Goal: Task Accomplishment & Management: Use online tool/utility

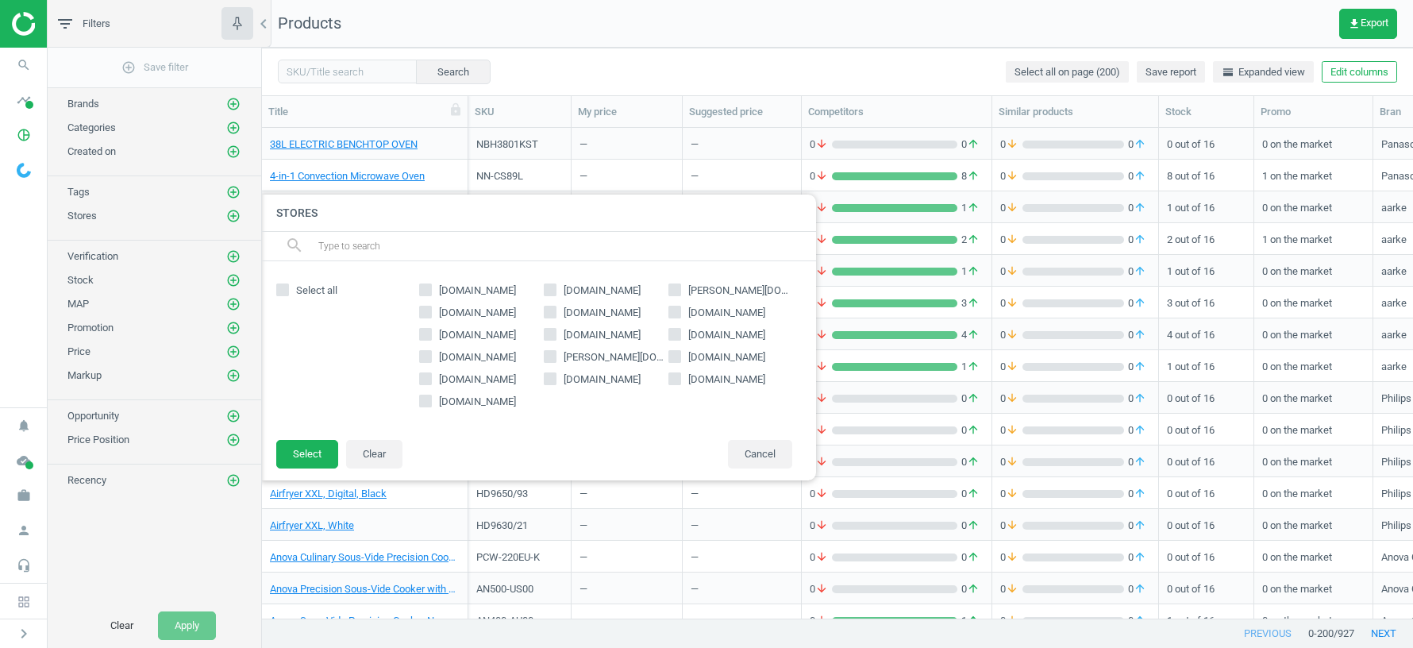
scroll to position [491, 1151]
click at [95, 492] on div "add_circle_outline Save filter Brands add_circle_outline Categories add_circle_…" at bounding box center [155, 326] width 214 height 556
click at [394, 452] on button "Clear" at bounding box center [374, 454] width 56 height 29
click at [749, 450] on button "Cancel" at bounding box center [760, 454] width 64 height 29
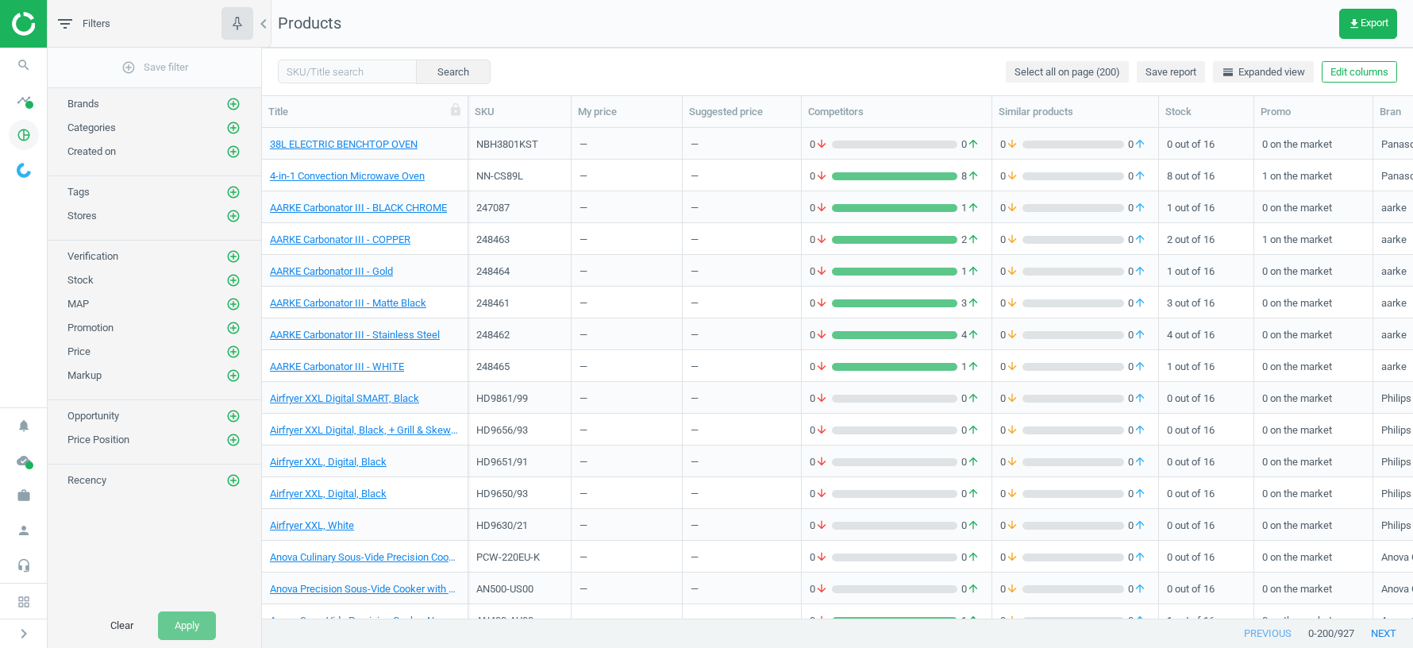
click at [27, 142] on icon "pie_chart_outlined" at bounding box center [24, 135] width 30 height 30
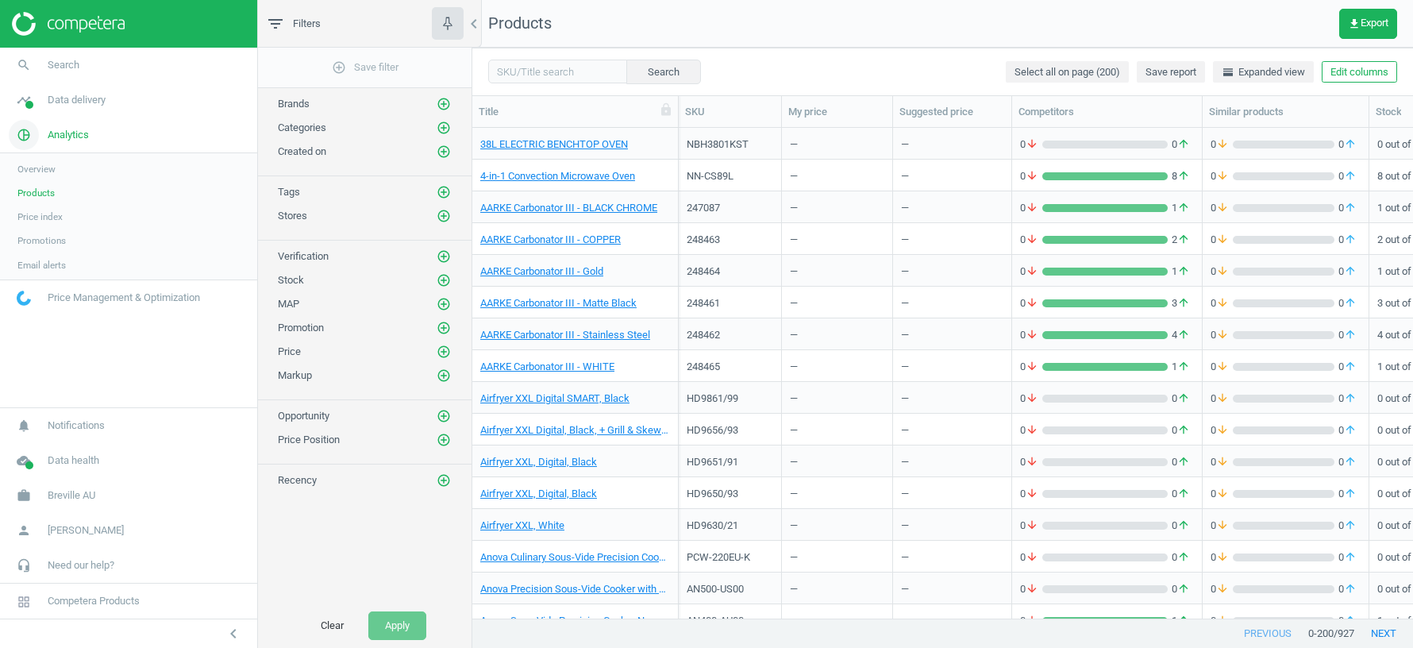
scroll to position [1, 1]
click at [25, 142] on icon "pie_chart_outlined" at bounding box center [24, 135] width 30 height 30
click at [35, 83] on span "timeline" at bounding box center [24, 100] width 48 height 35
click at [30, 181] on span "Matches" at bounding box center [34, 181] width 35 height 13
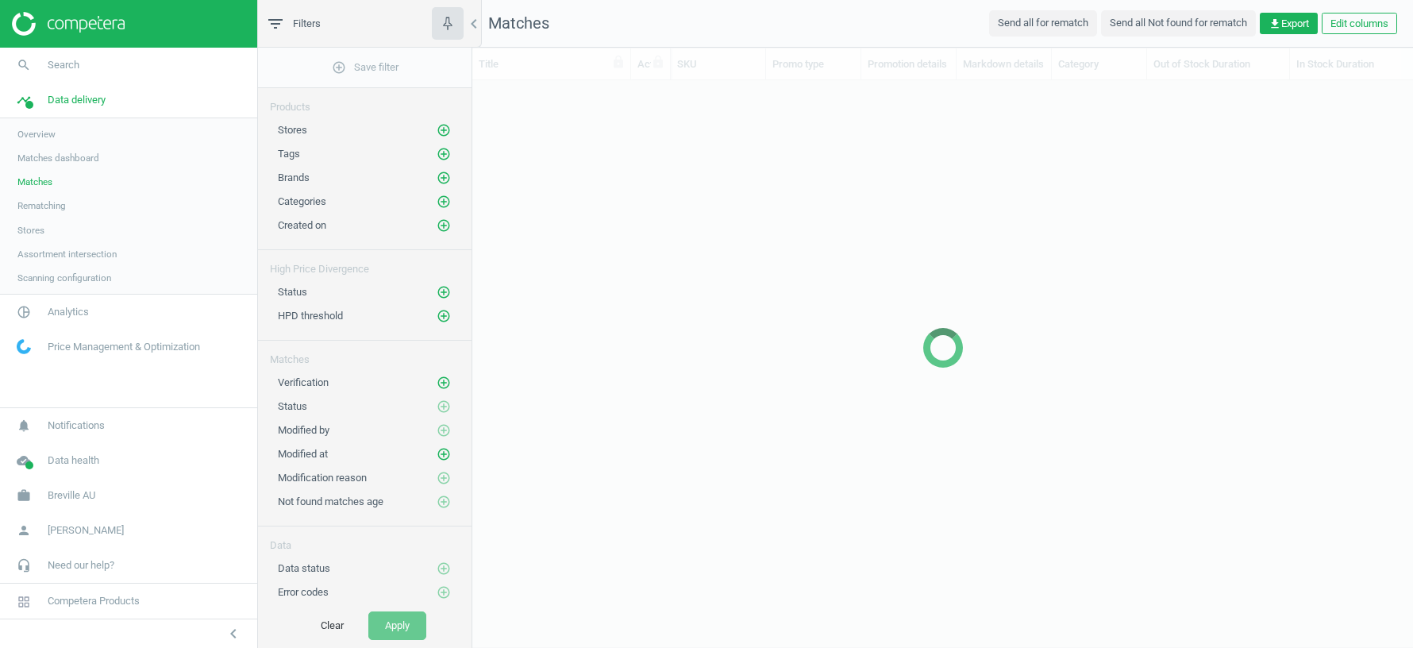
scroll to position [538, 941]
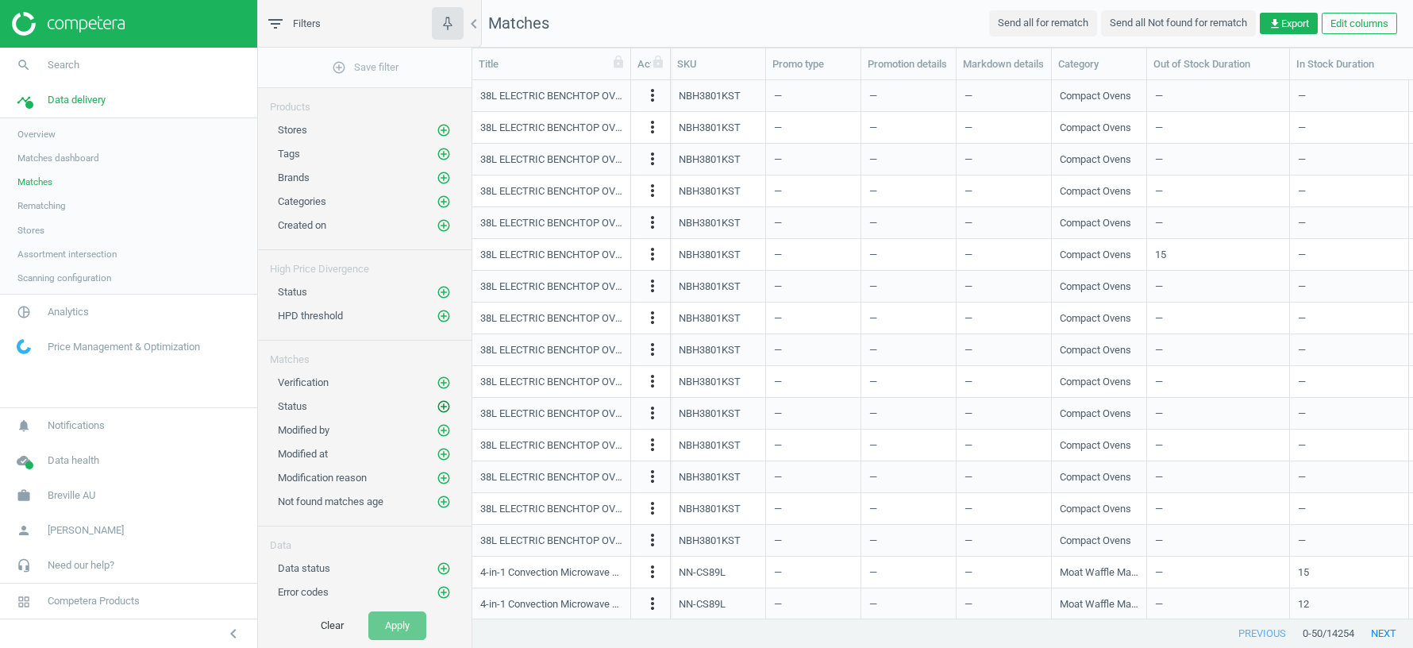
click at [445, 402] on icon "add_circle_outline" at bounding box center [444, 406] width 14 height 14
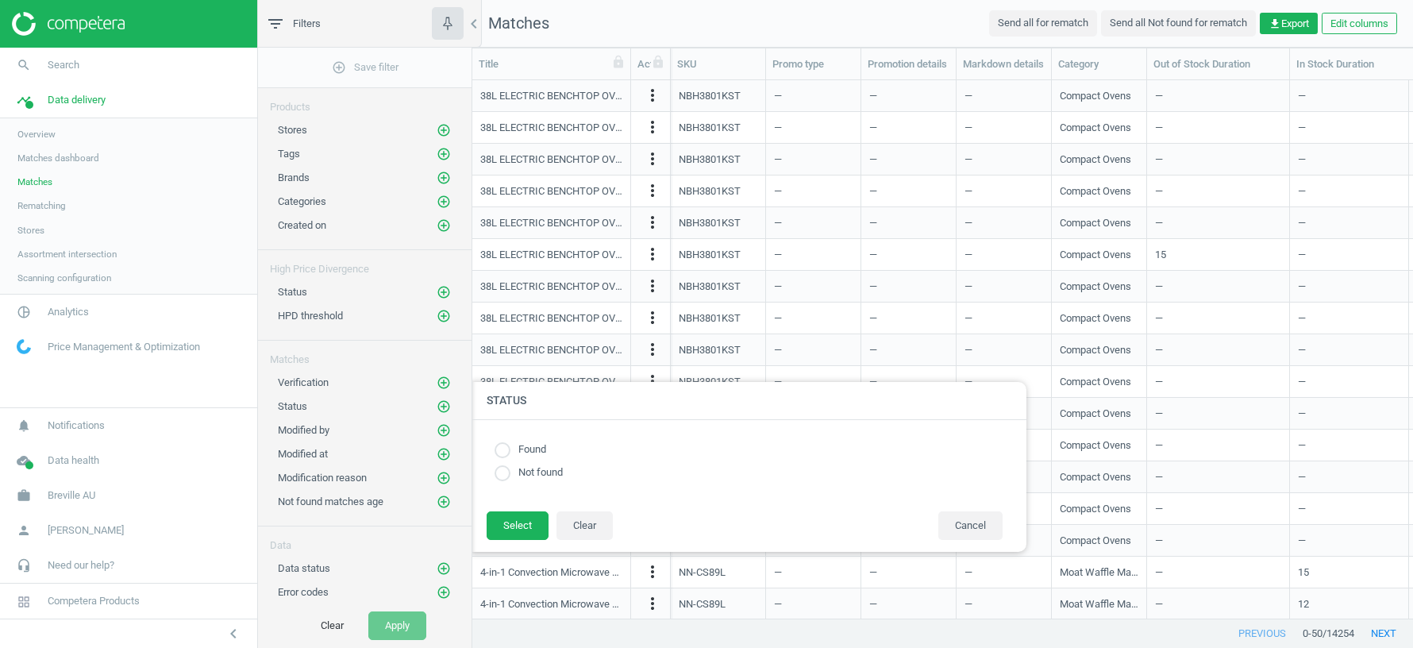
click at [539, 469] on label "Not found" at bounding box center [536, 472] width 52 height 15
click at [502, 472] on input "radio" at bounding box center [503, 473] width 16 height 16
radio input "true"
click at [507, 524] on button "Select" at bounding box center [518, 525] width 62 height 29
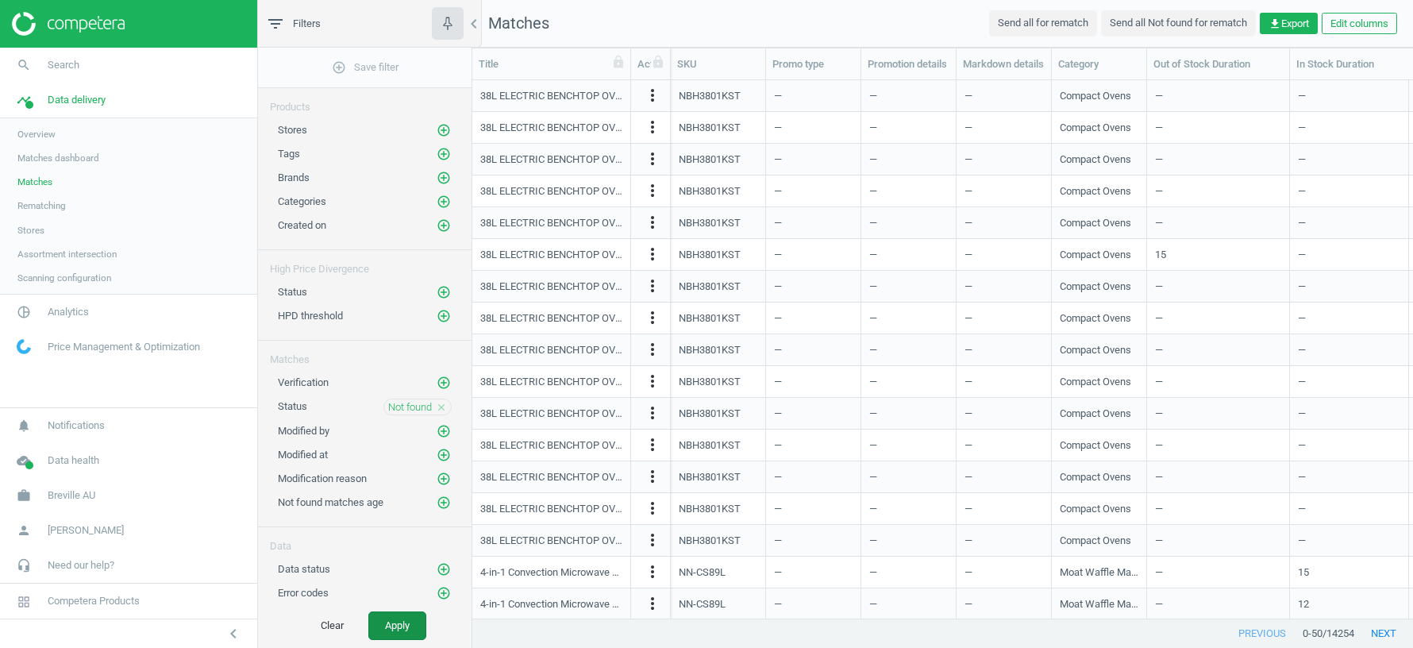
click at [398, 622] on button "Apply" at bounding box center [397, 625] width 58 height 29
click at [79, 498] on span "Breville AU" at bounding box center [72, 495] width 48 height 14
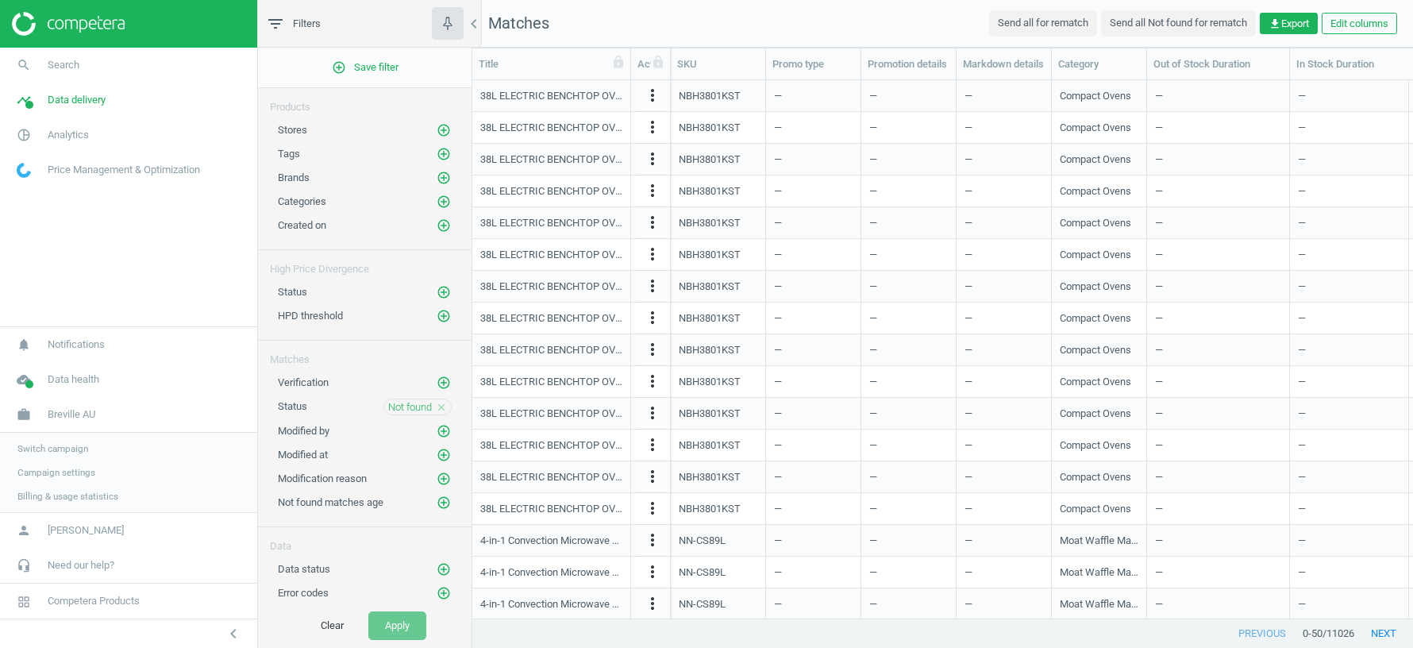
click at [54, 441] on link "Switch campaign" at bounding box center [128, 449] width 257 height 24
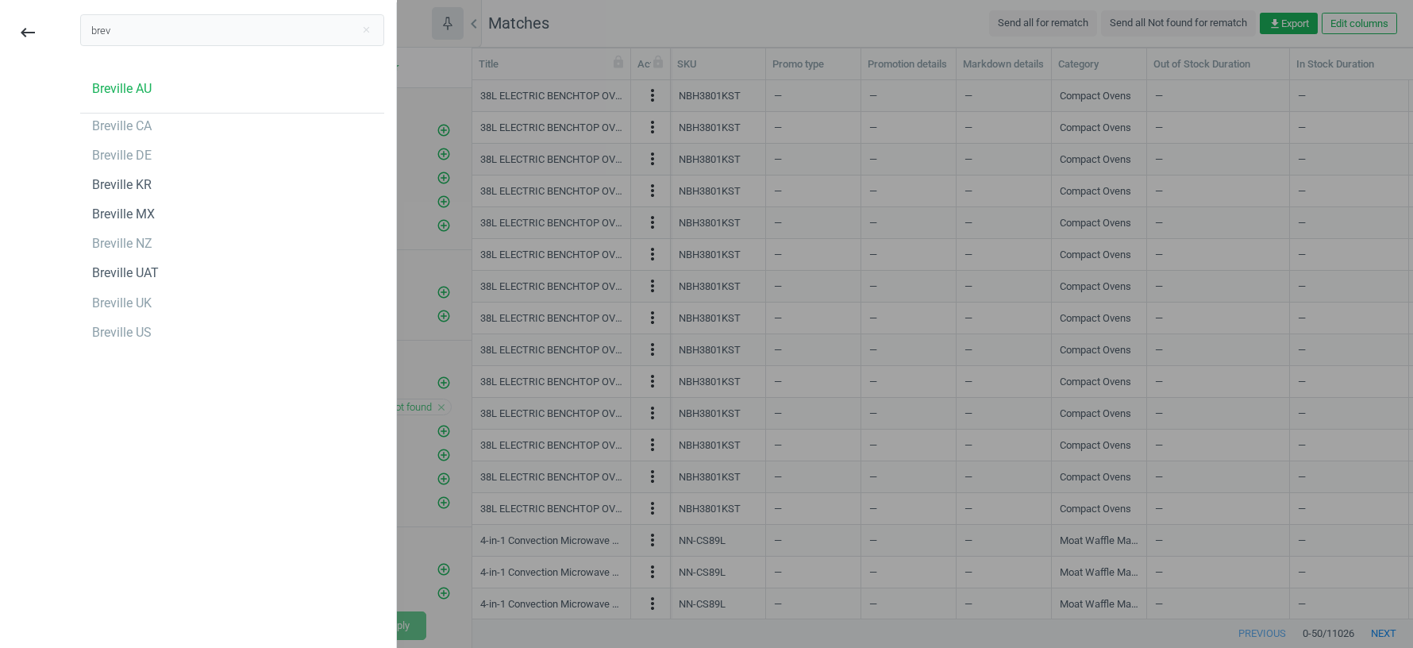
type input "brev"
